Goal: Download file/media

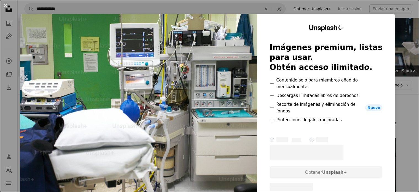
scroll to position [110, 0]
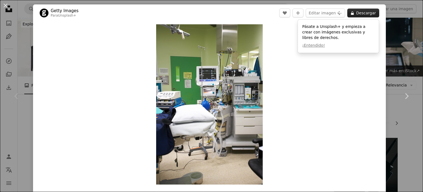
click at [362, 14] on button "A lock Descargar" at bounding box center [364, 13] width 32 height 9
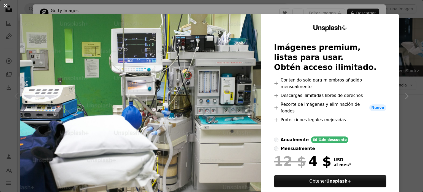
click at [4, 7] on button "An X shape" at bounding box center [5, 5] width 7 height 7
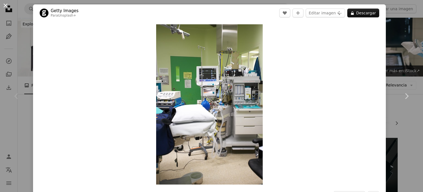
click at [4, 4] on button "An X shape" at bounding box center [5, 5] width 7 height 7
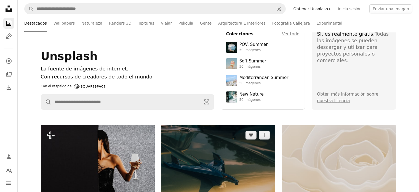
scroll to position [83, 0]
